Goal: Task Accomplishment & Management: Manage account settings

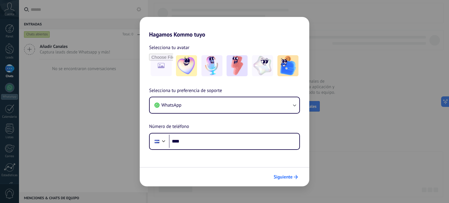
click at [294, 174] on button "Siguiente" at bounding box center [286, 177] width 30 height 10
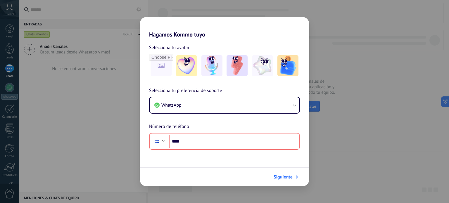
click at [289, 178] on span "Siguiente" at bounding box center [283, 177] width 19 height 4
click at [336, 130] on div "Hagamos Kommo tuyo Selecciona tu avatar Selecciona tu preferencia de soporte Wh…" at bounding box center [224, 101] width 449 height 203
click at [339, 138] on div "Hagamos Kommo tuyo Selecciona tu avatar Selecciona tu preferencia de soporte Wh…" at bounding box center [224, 101] width 449 height 203
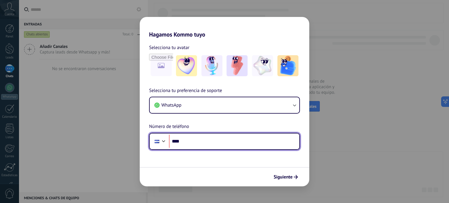
click at [189, 141] on input "****" at bounding box center [234, 141] width 130 height 13
type input "**********"
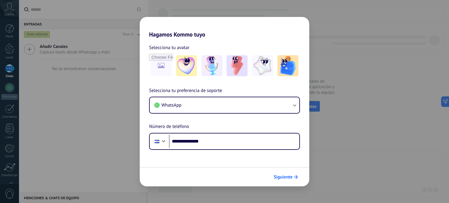
click at [292, 177] on span "Siguiente" at bounding box center [283, 177] width 19 height 4
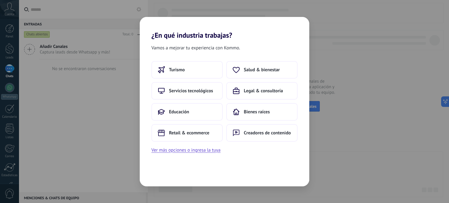
click at [354, 123] on div "¿En qué industria trabajas? Vamos a mejorar tu experiencia con Kommo. Turismo S…" at bounding box center [224, 101] width 449 height 203
click at [264, 160] on div "Vamos a mejorar tu experiencia con Kommo. Turismo Salud & bienestar Servicios t…" at bounding box center [225, 112] width 170 height 147
click at [213, 153] on button "Ver más opciones o ingresa la tuya" at bounding box center [185, 150] width 69 height 8
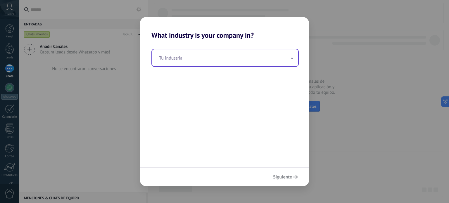
click at [279, 61] on input "text" at bounding box center [225, 57] width 146 height 17
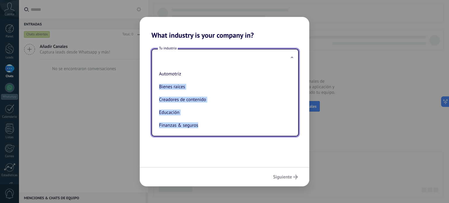
drag, startPoint x: 293, startPoint y: 79, endPoint x: 295, endPoint y: 130, distance: 50.6
click at [295, 130] on div "Automotriz Bienes raíces Creadores de contenido Educación Finanzas & seguros Go…" at bounding box center [225, 101] width 146 height 70
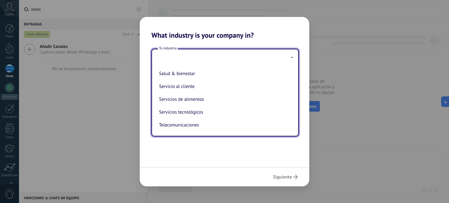
scroll to position [126, 0]
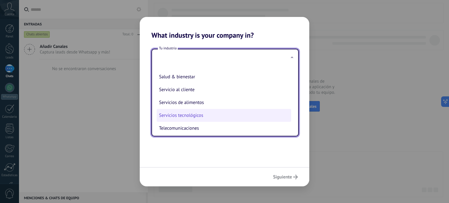
click at [206, 122] on li "Servicios tecnológicos" at bounding box center [224, 115] width 134 height 13
type input "**********"
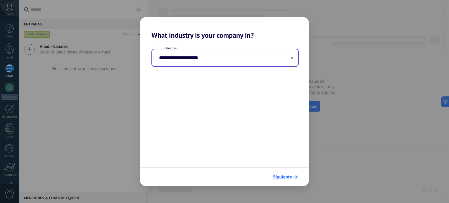
click at [285, 176] on span "Siguiente" at bounding box center [282, 177] width 19 height 4
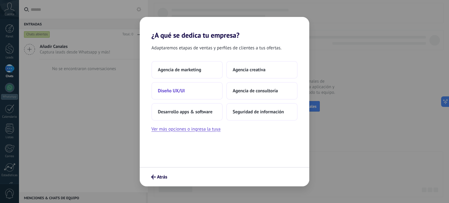
click at [203, 97] on button "Diseño UX/UI" at bounding box center [186, 91] width 71 height 18
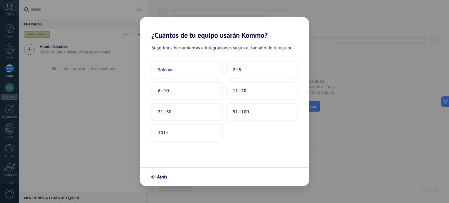
click at [198, 68] on button "Solo yo" at bounding box center [186, 70] width 71 height 18
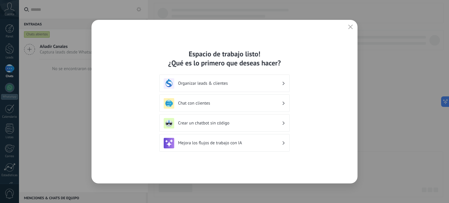
click at [349, 29] on icon "button" at bounding box center [350, 27] width 5 height 5
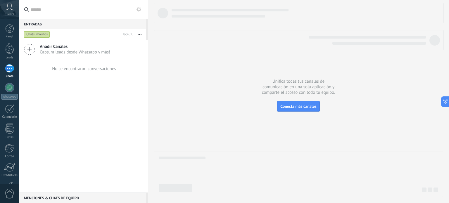
scroll to position [40, 0]
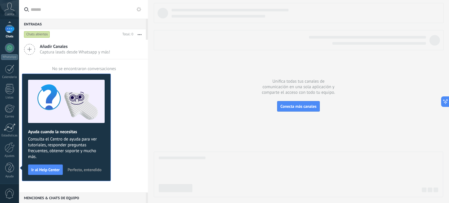
click at [85, 172] on button "Perfecto, entendido" at bounding box center [84, 169] width 39 height 9
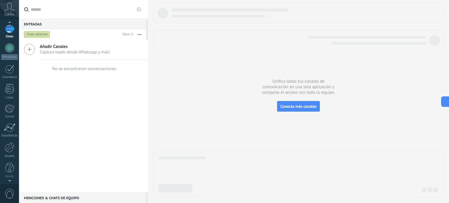
scroll to position [33, 0]
click at [8, 10] on icon at bounding box center [9, 7] width 10 height 9
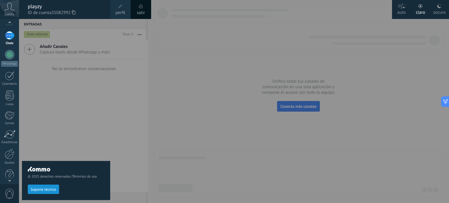
click at [8, 10] on icon at bounding box center [9, 7] width 10 height 9
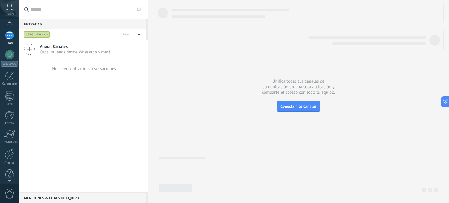
scroll to position [0, 0]
click at [9, 11] on icon at bounding box center [9, 7] width 10 height 9
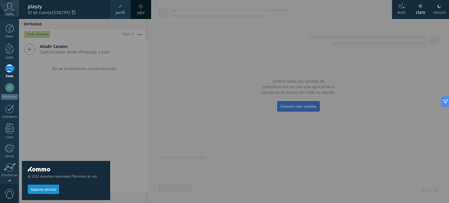
click at [119, 17] on link "perfil" at bounding box center [120, 9] width 20 height 19
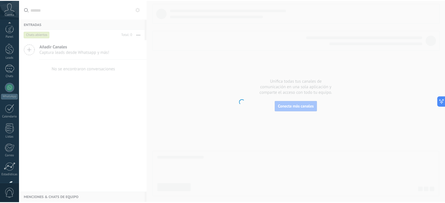
scroll to position [40, 0]
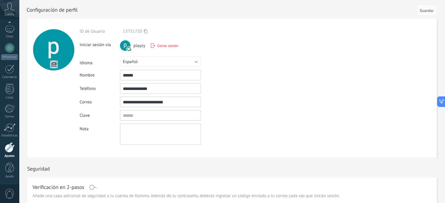
click at [130, 76] on input "******" at bounding box center [160, 75] width 81 height 11
type input "****"
click at [284, 59] on form "**********" at bounding box center [231, 88] width 409 height 139
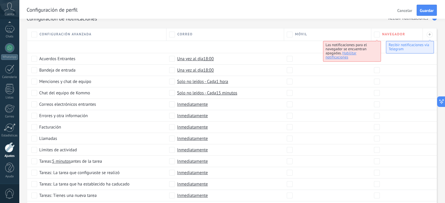
scroll to position [0, 0]
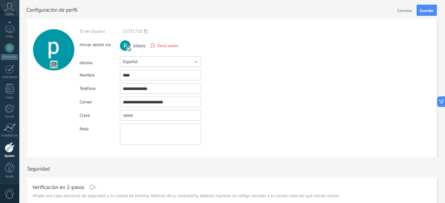
click at [142, 64] on button "Español" at bounding box center [160, 61] width 81 height 11
click at [139, 71] on span "English" at bounding box center [157, 72] width 82 height 6
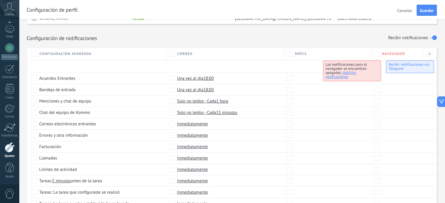
scroll to position [240, 0]
